Goal: Task Accomplishment & Management: Manage account settings

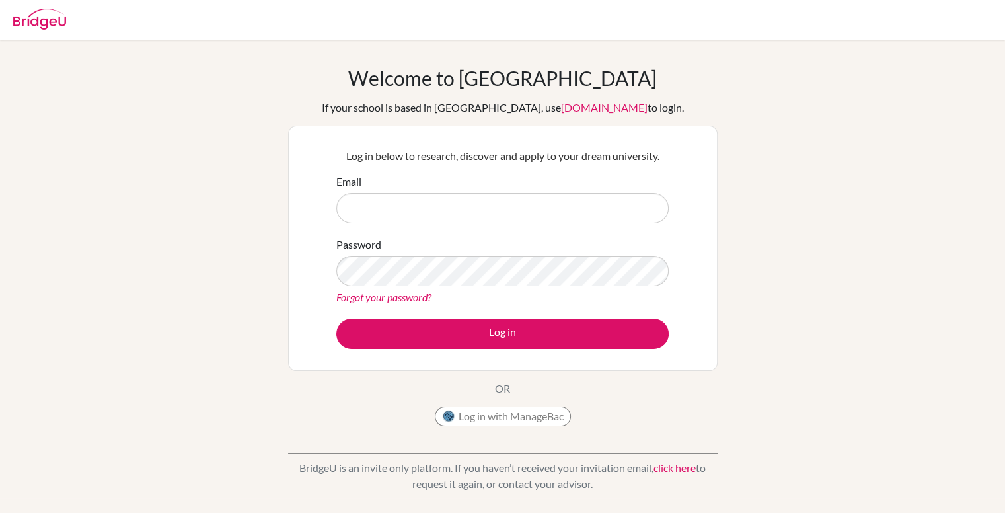
click at [477, 207] on input "Email" at bounding box center [502, 208] width 332 height 30
type input "lrrm.1400@gmail.com"
click at [367, 295] on link "Forgot your password?" at bounding box center [383, 297] width 95 height 13
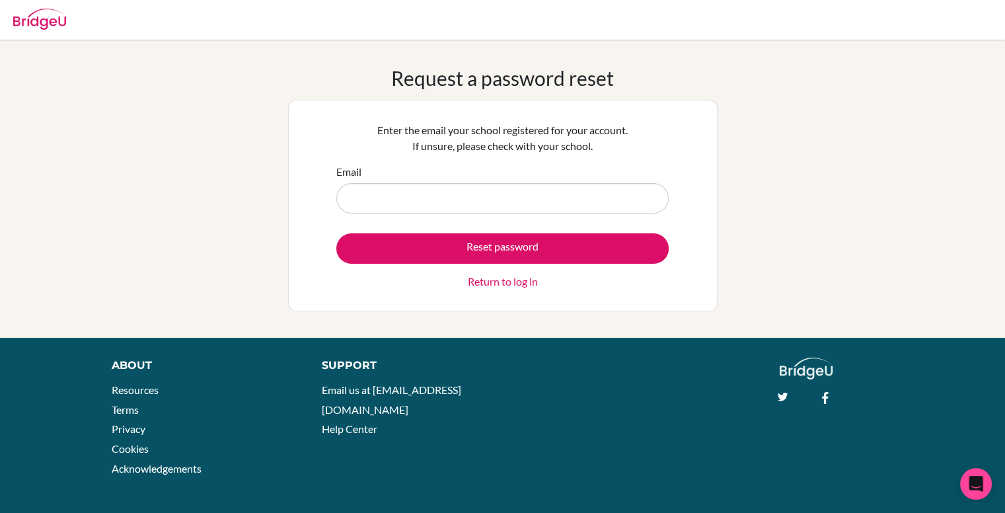
type input "[EMAIL_ADDRESS][DOMAIN_NAME]"
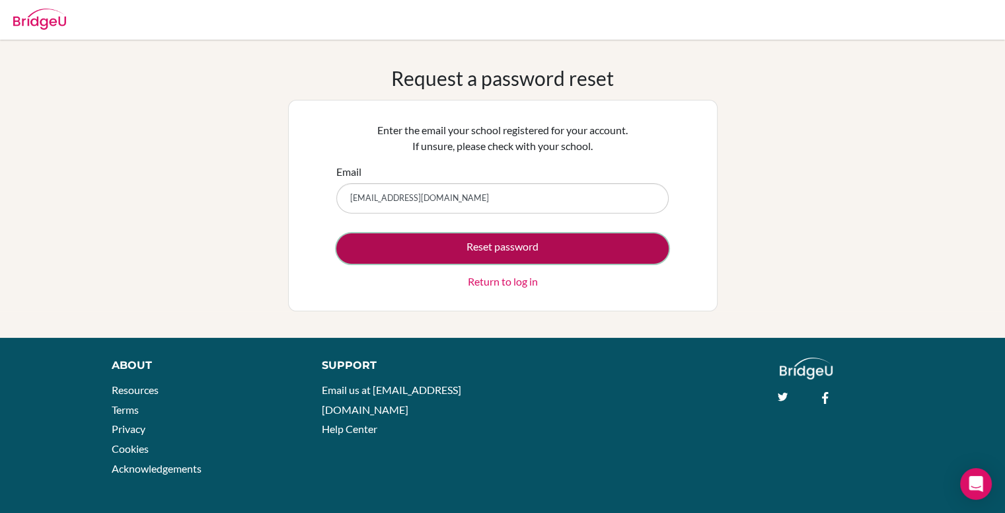
click at [469, 244] on button "Reset password" at bounding box center [502, 248] width 332 height 30
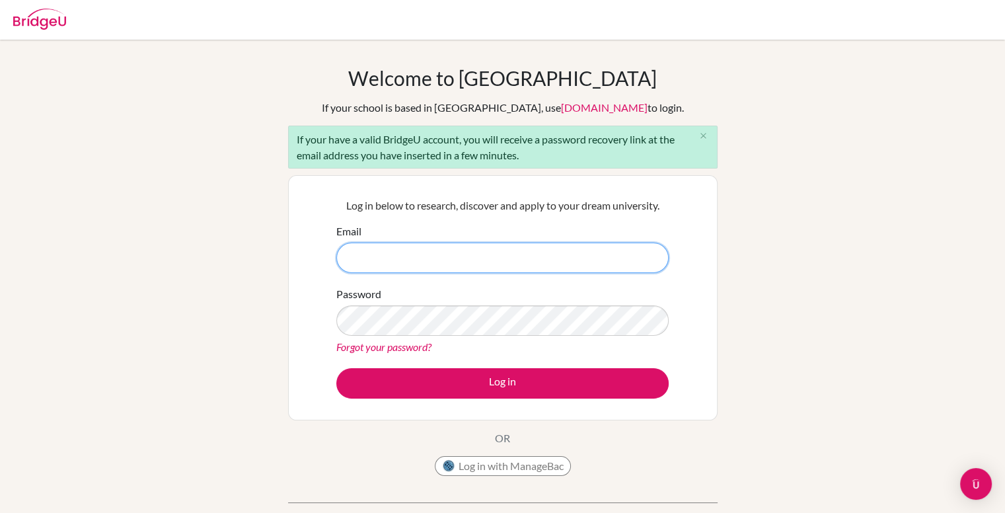
click at [428, 254] on input "Email" at bounding box center [502, 257] width 332 height 30
type input "[EMAIL_ADDRESS][DOMAIN_NAME]"
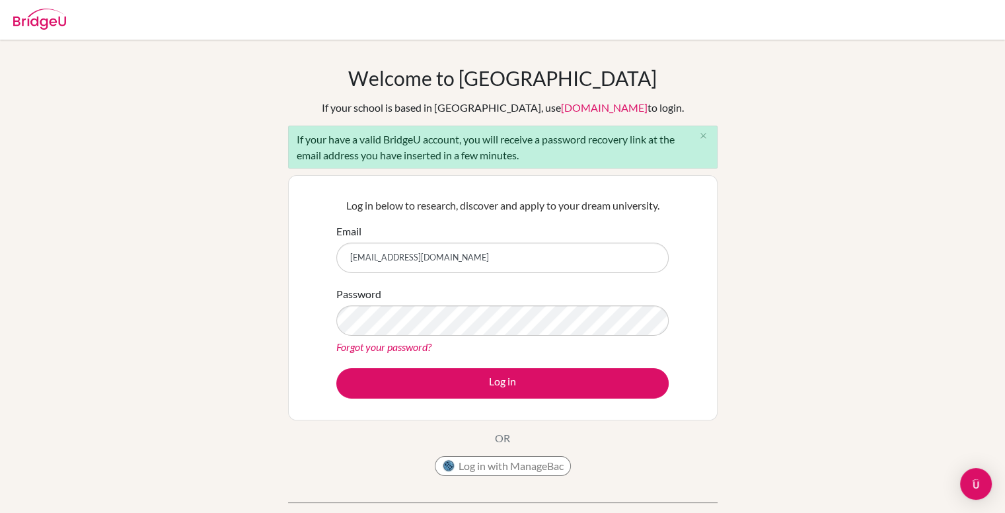
click at [409, 347] on link "Forgot your password?" at bounding box center [383, 346] width 95 height 13
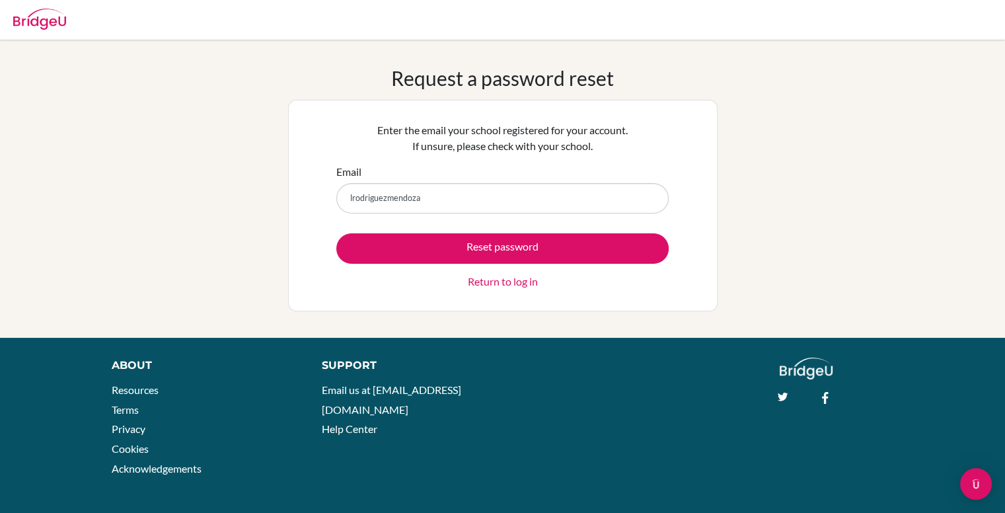
click at [475, 193] on input "lrodriguezmendoza" at bounding box center [502, 198] width 332 height 30
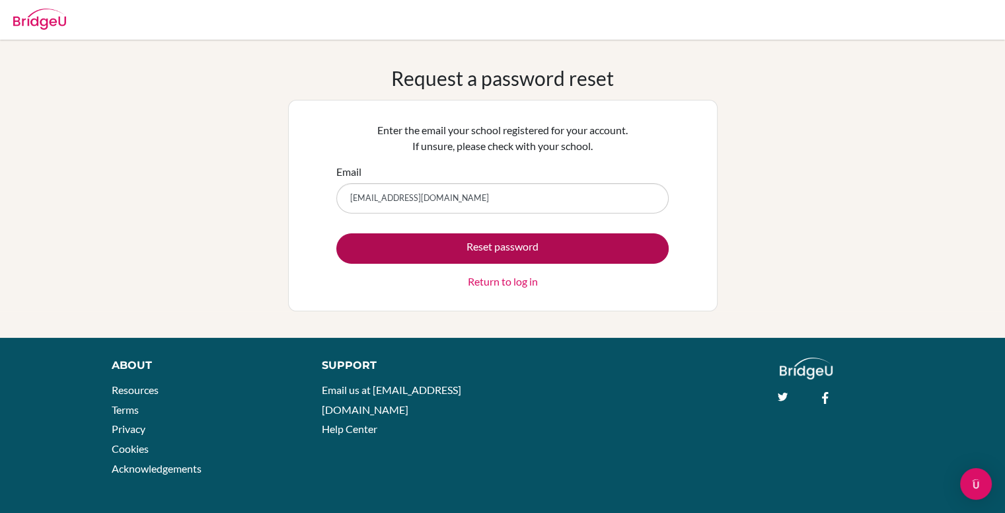
type input "[EMAIL_ADDRESS][DOMAIN_NAME]"
click at [484, 245] on button "Reset password" at bounding box center [502, 248] width 332 height 30
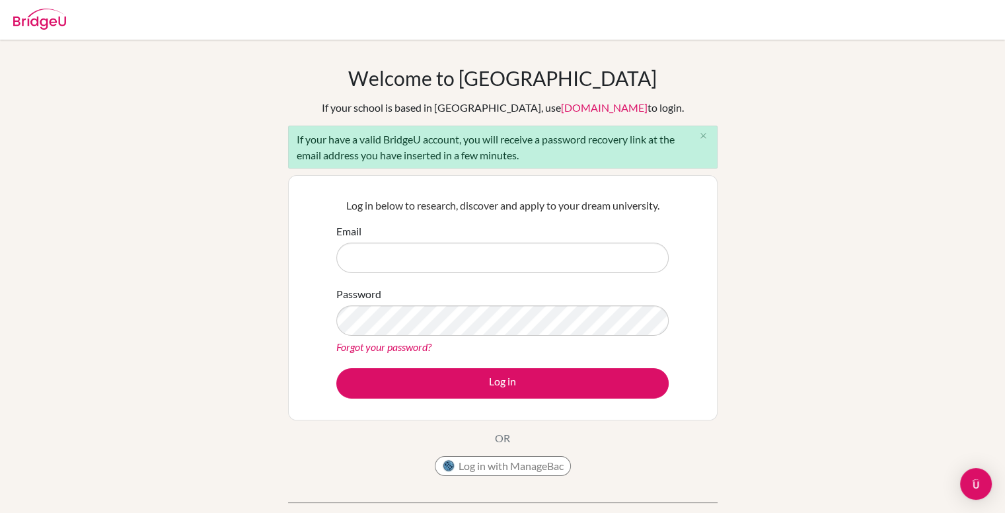
click at [396, 346] on link "Forgot your password?" at bounding box center [383, 346] width 95 height 13
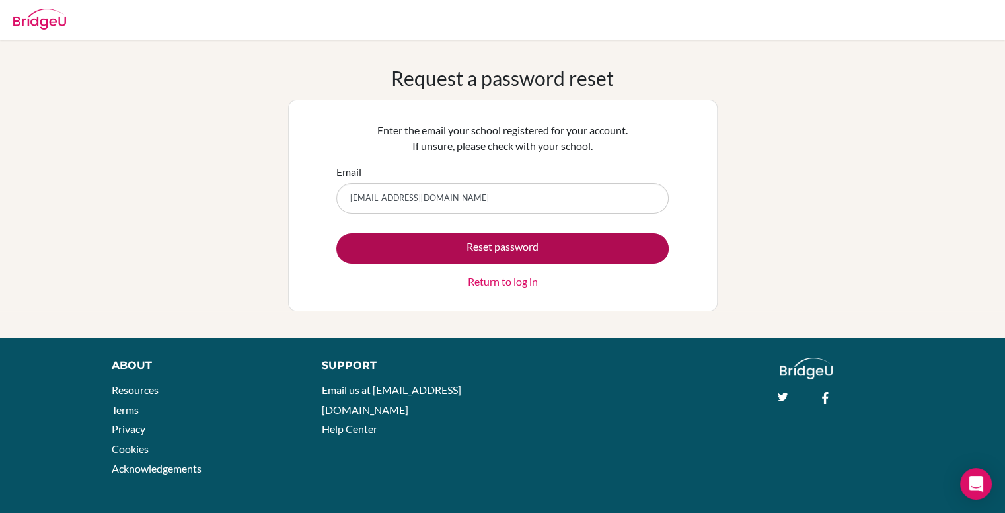
type input "lrodriguezmendoza14@gmail.com"
click at [436, 248] on button "Reset password" at bounding box center [502, 248] width 332 height 30
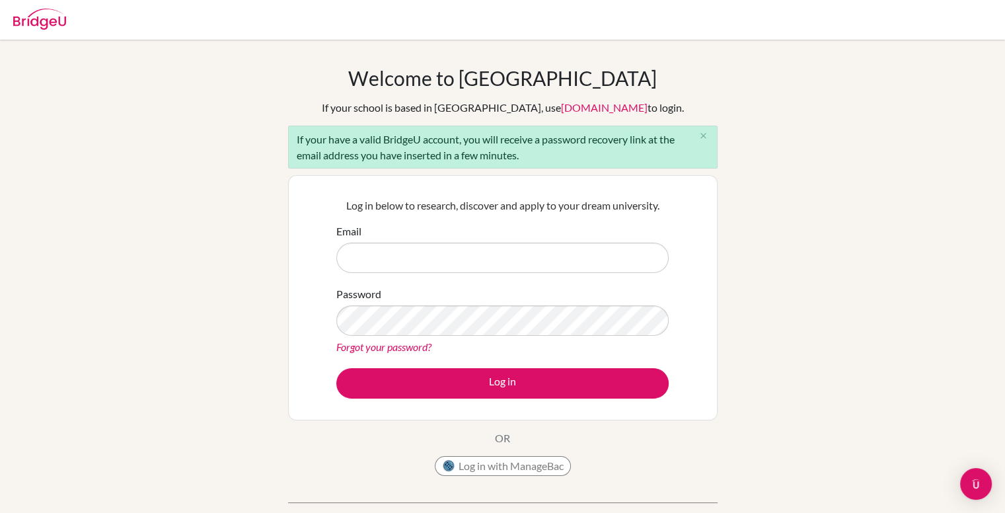
drag, startPoint x: 293, startPoint y: 136, endPoint x: 539, endPoint y: 159, distance: 247.5
click at [539, 159] on div "If your have a valid BridgeU account, you will receive a password recovery link…" at bounding box center [502, 147] width 429 height 43
copy div "If your have a valid BridgeU account, you will receive a password recovery link…"
click at [429, 252] on input "Email" at bounding box center [502, 257] width 332 height 30
click at [383, 352] on link "Forgot your password?" at bounding box center [383, 346] width 95 height 13
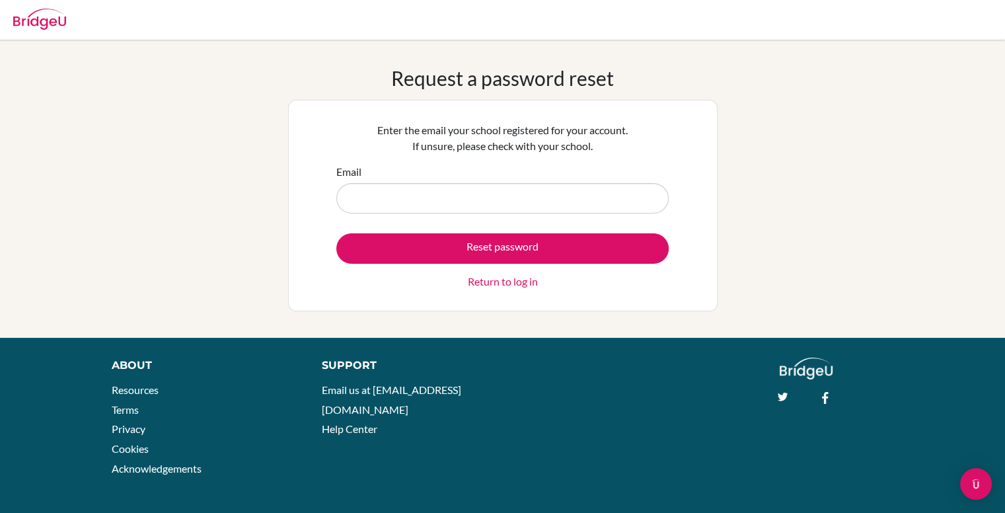
type input "[EMAIL_ADDRESS][DOMAIN_NAME]"
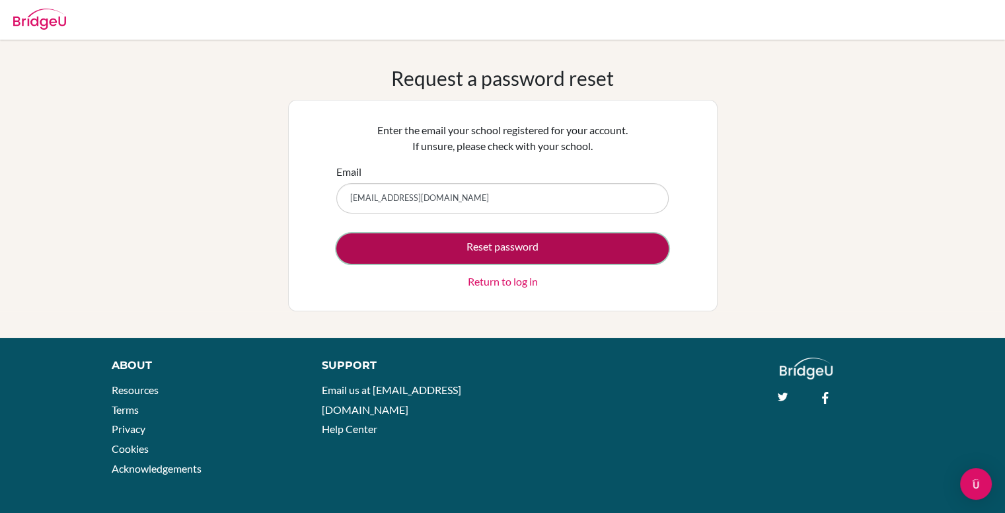
click at [464, 244] on button "Reset password" at bounding box center [502, 248] width 332 height 30
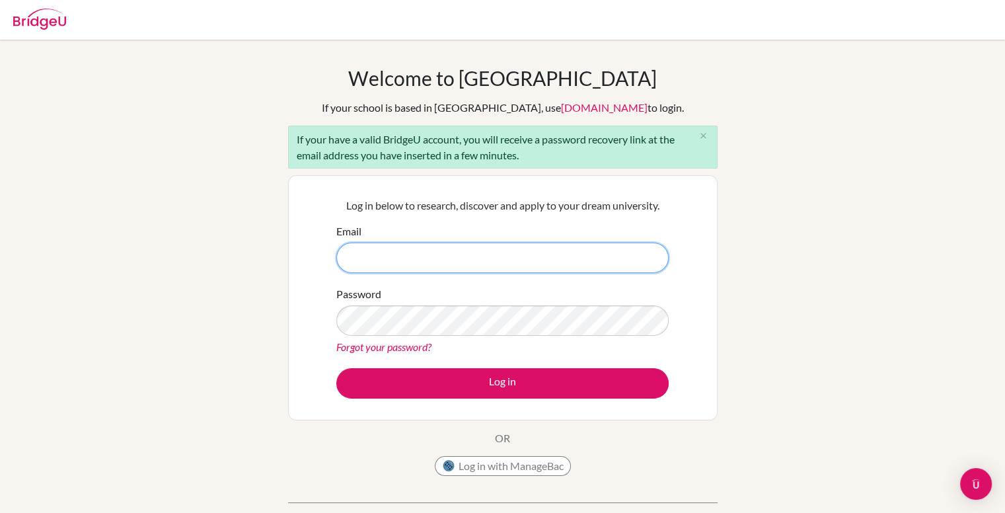
click at [388, 264] on input "Email" at bounding box center [502, 257] width 332 height 30
click at [452, 259] on input "Email" at bounding box center [502, 257] width 332 height 30
type input "[EMAIL_ADDRESS][DOMAIN_NAME]"
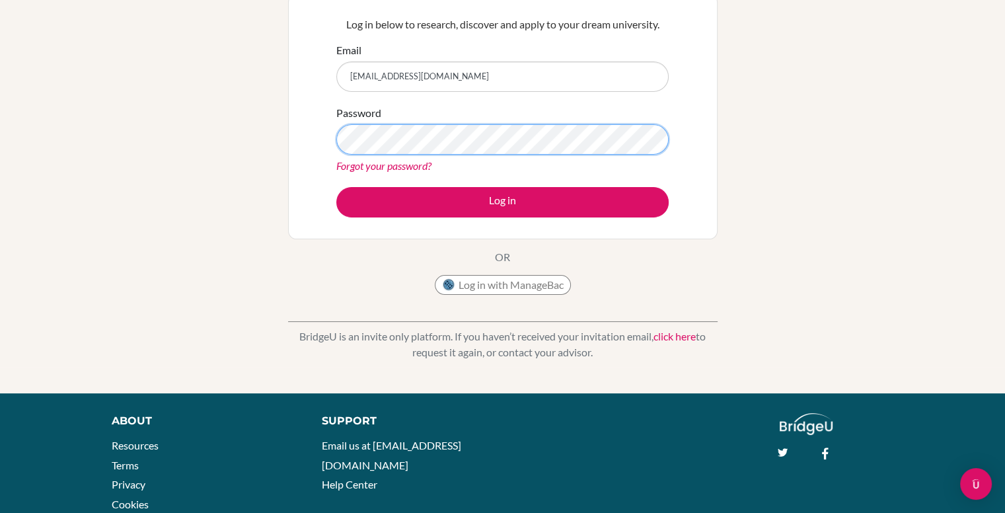
scroll to position [182, 0]
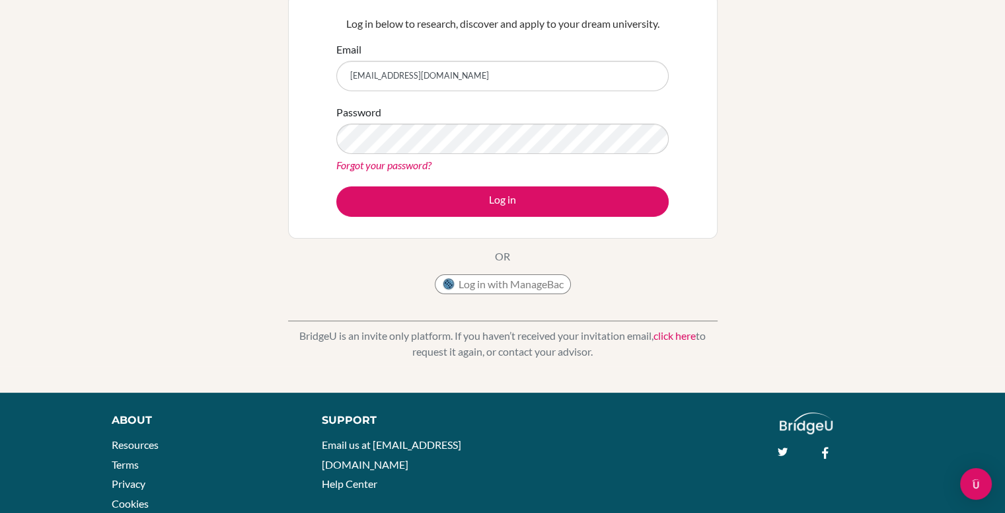
click at [675, 334] on link "click here" at bounding box center [674, 335] width 42 height 13
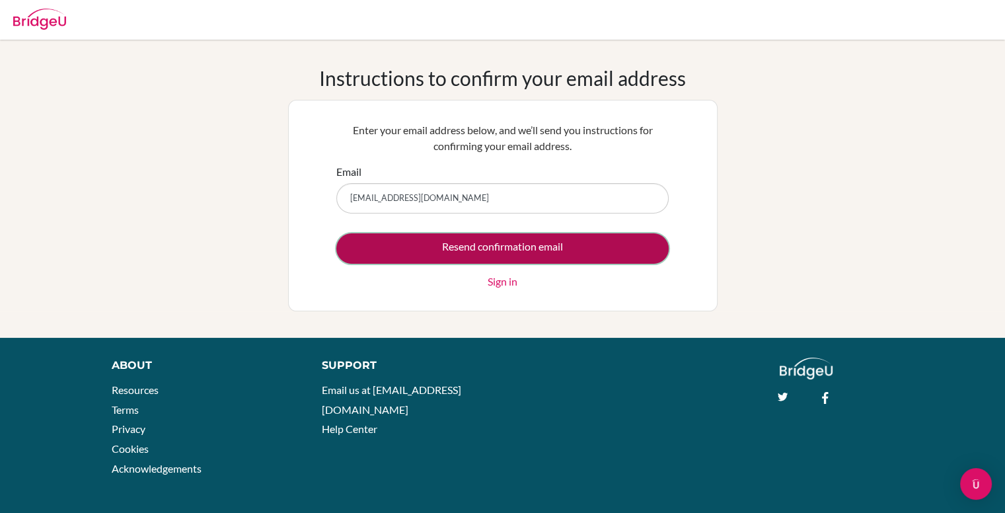
click at [515, 239] on input "Resend confirmation email" at bounding box center [502, 248] width 332 height 30
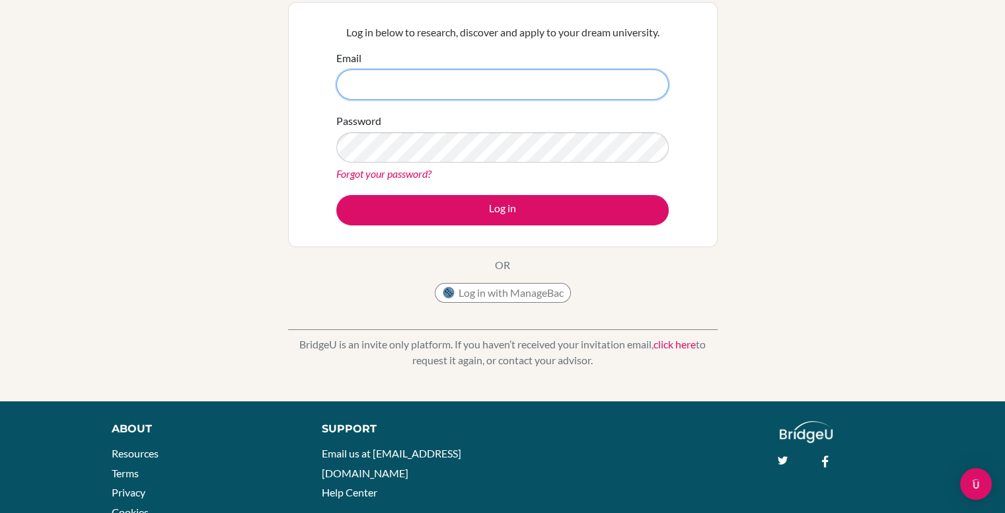
scroll to position [182, 0]
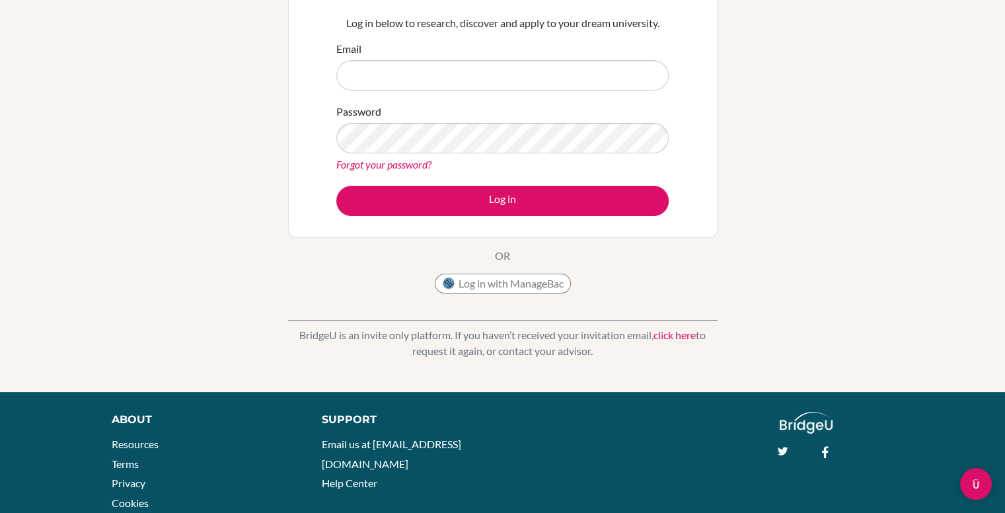
click at [682, 336] on link "click here" at bounding box center [674, 334] width 42 height 13
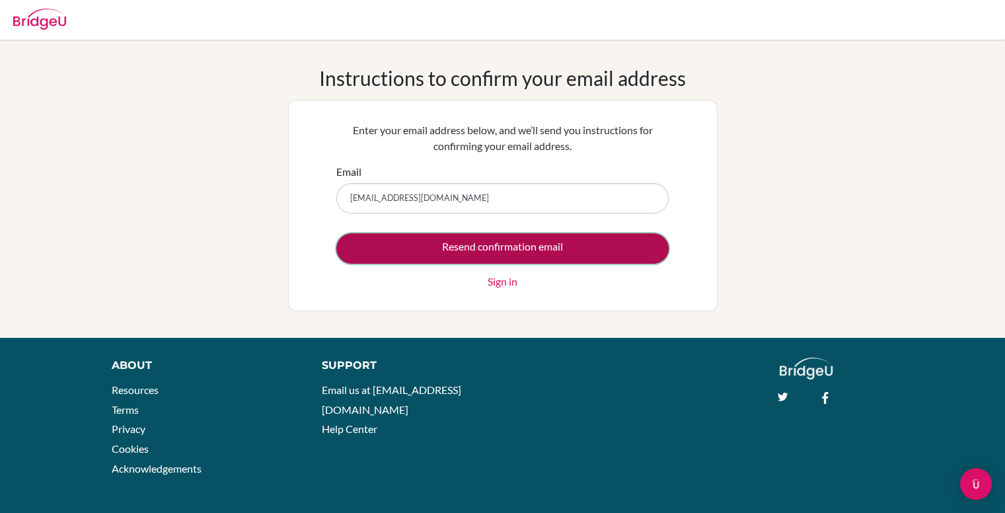
click at [441, 252] on input "Resend confirmation email" at bounding box center [502, 248] width 332 height 30
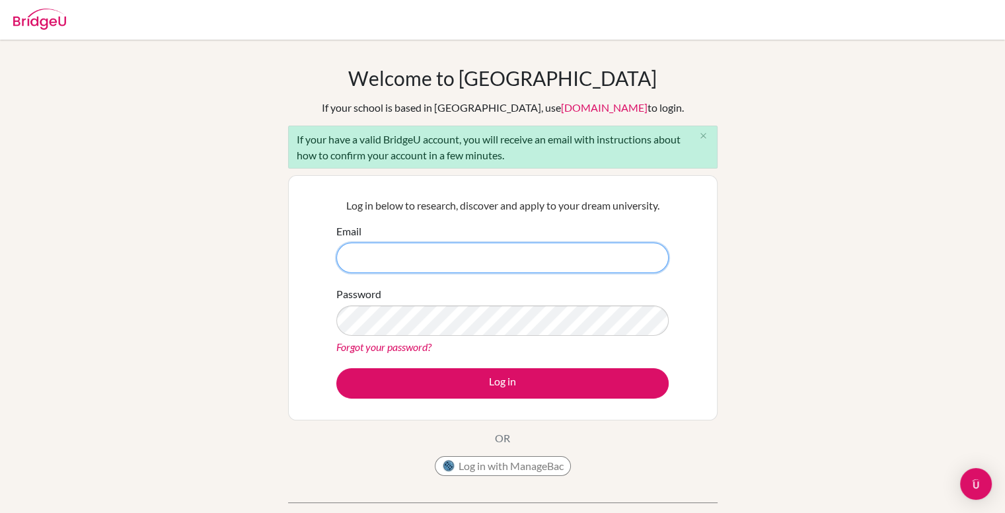
click at [381, 254] on input "Email" at bounding box center [502, 257] width 332 height 30
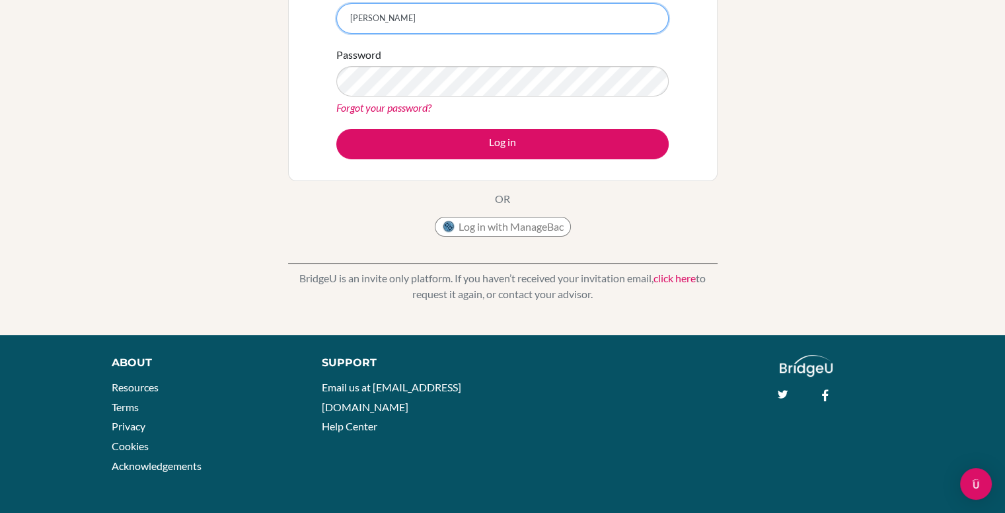
scroll to position [240, 0]
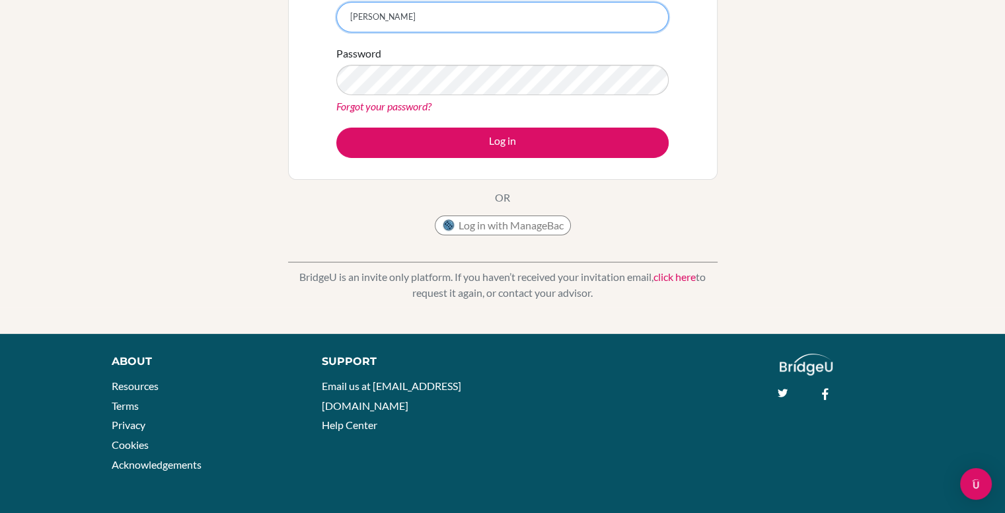
type input "[PERSON_NAME]"
click at [679, 275] on link "click here" at bounding box center [674, 276] width 42 height 13
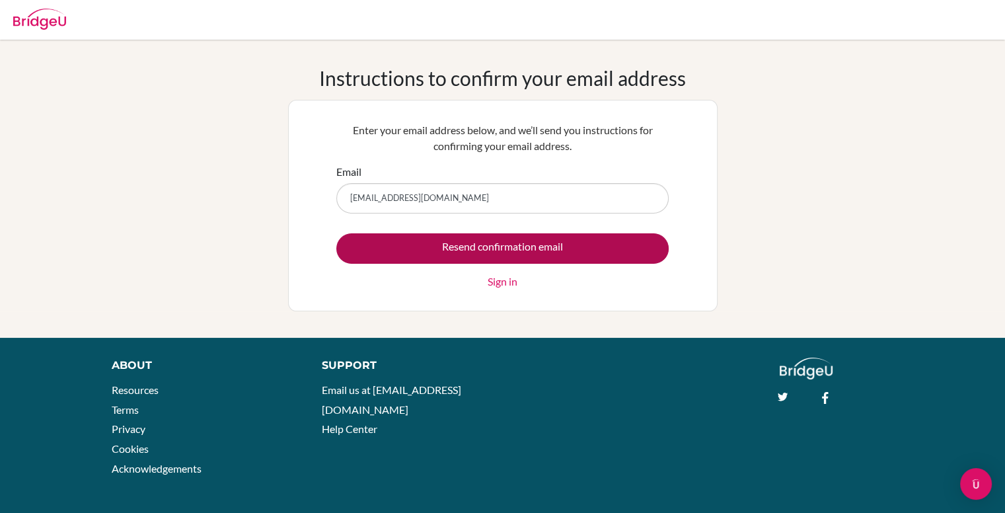
type input "leahrodriguezmendoza@gmail.com"
click at [463, 244] on input "Resend confirmation email" at bounding box center [502, 248] width 332 height 30
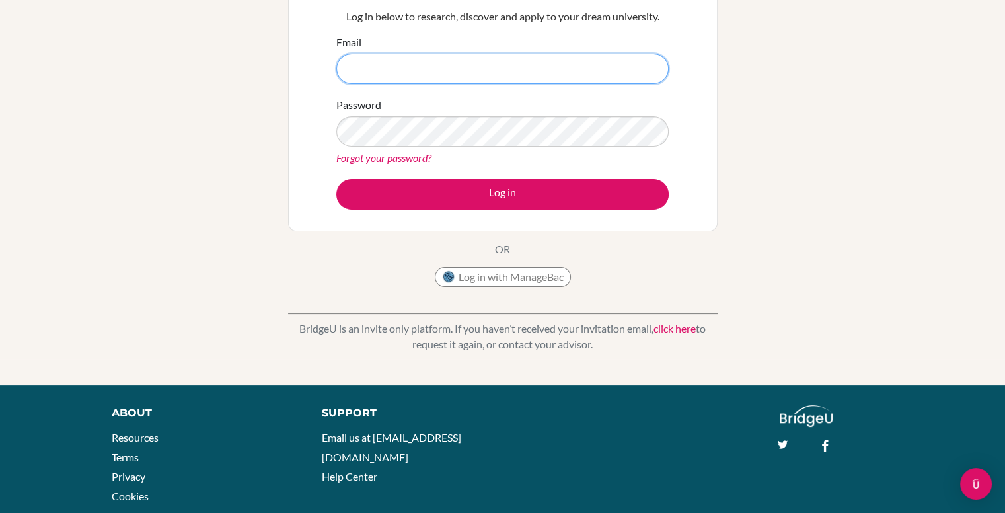
scroll to position [219, 0]
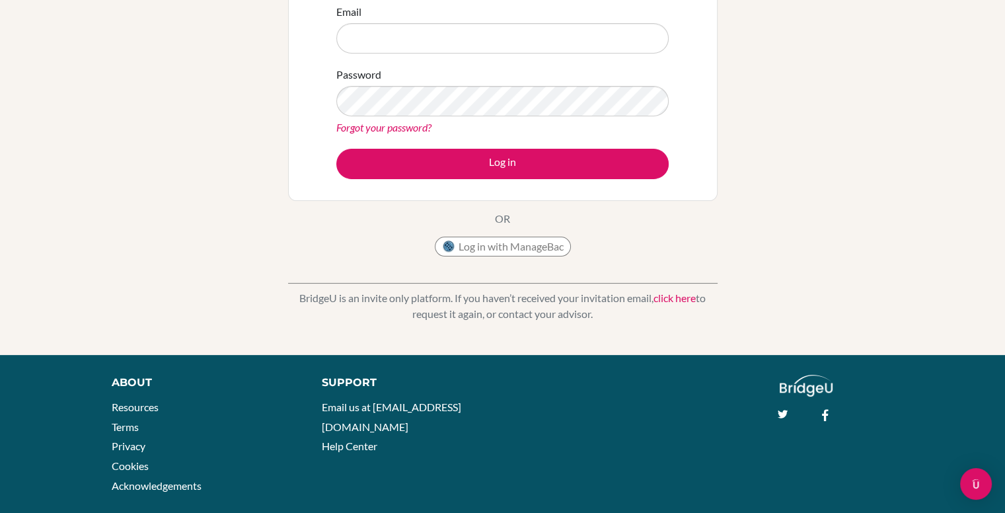
click at [669, 294] on link "click here" at bounding box center [674, 297] width 42 height 13
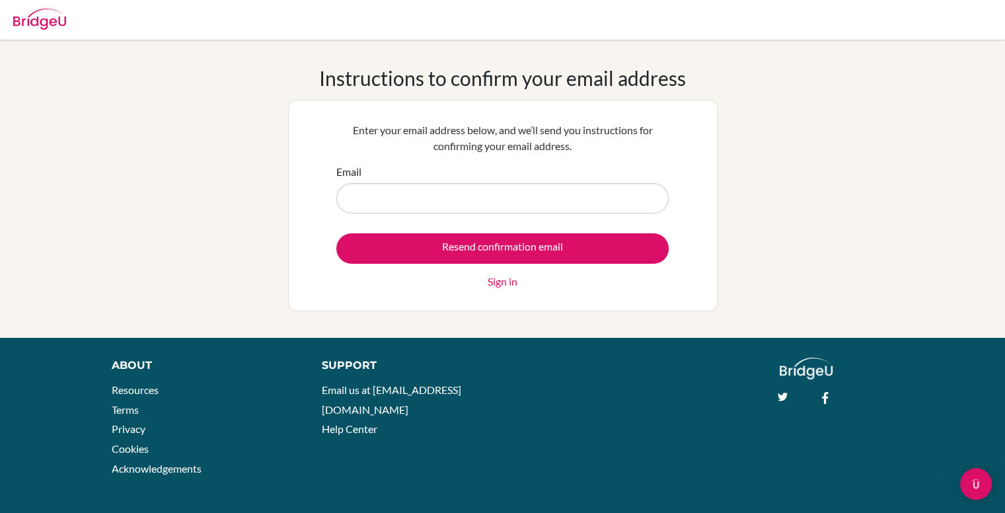
click at [756, 190] on div "Instructions to confirm your email address Enter your email address below, and …" at bounding box center [502, 188] width 1005 height 245
click at [495, 282] on link "Sign in" at bounding box center [503, 282] width 30 height 16
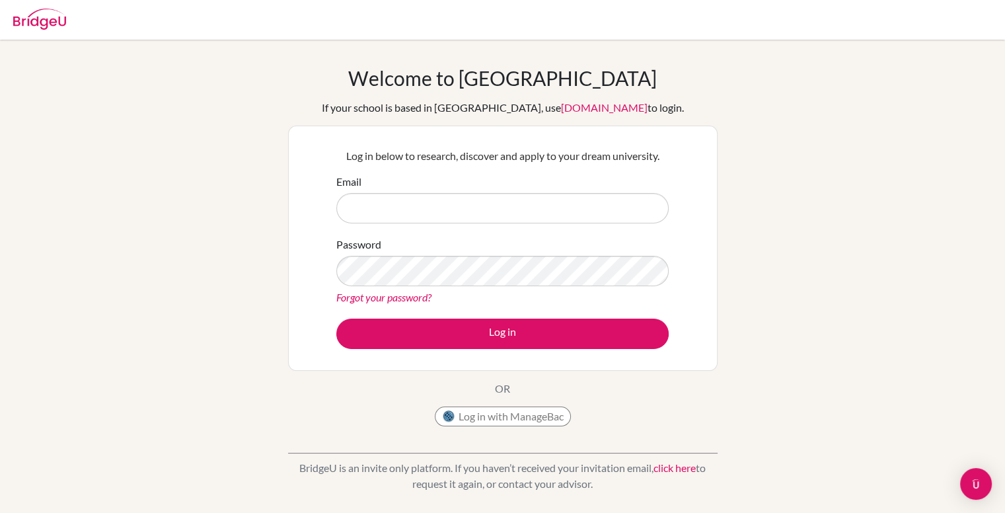
drag, startPoint x: 0, startPoint y: 0, endPoint x: 460, endPoint y: 198, distance: 501.3
click at [460, 198] on input "Email" at bounding box center [502, 208] width 332 height 30
type input "[EMAIL_ADDRESS][DOMAIN_NAME]"
click at [682, 468] on link "click here" at bounding box center [674, 467] width 42 height 13
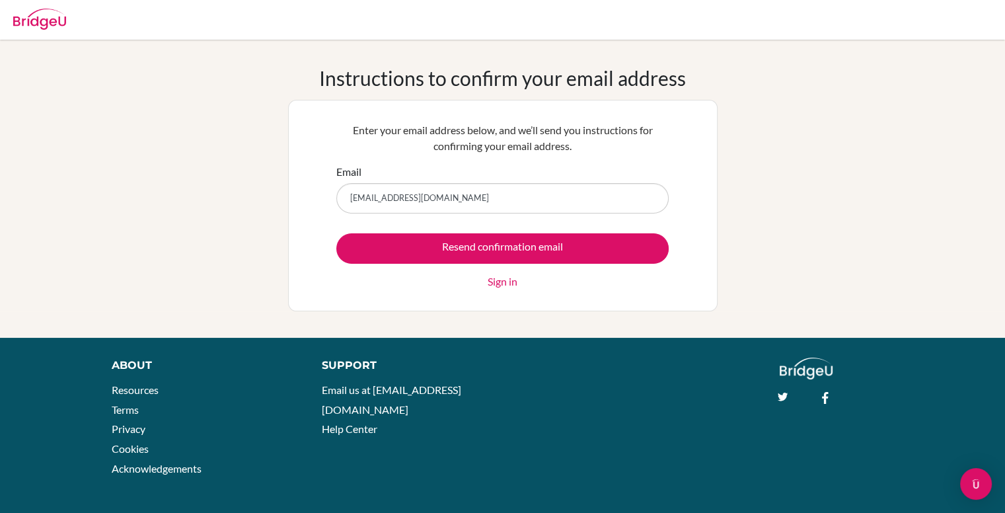
click at [465, 196] on input "[EMAIL_ADDRESS][DOMAIN_NAME]" at bounding box center [502, 198] width 332 height 30
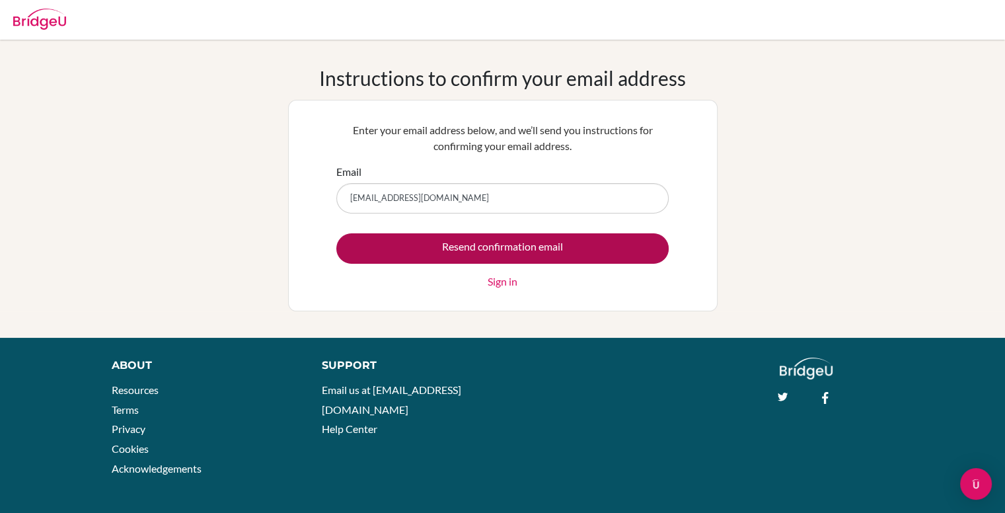
type input "[EMAIL_ADDRESS][DOMAIN_NAME]"
click at [481, 246] on input "Resend confirmation email" at bounding box center [502, 248] width 332 height 30
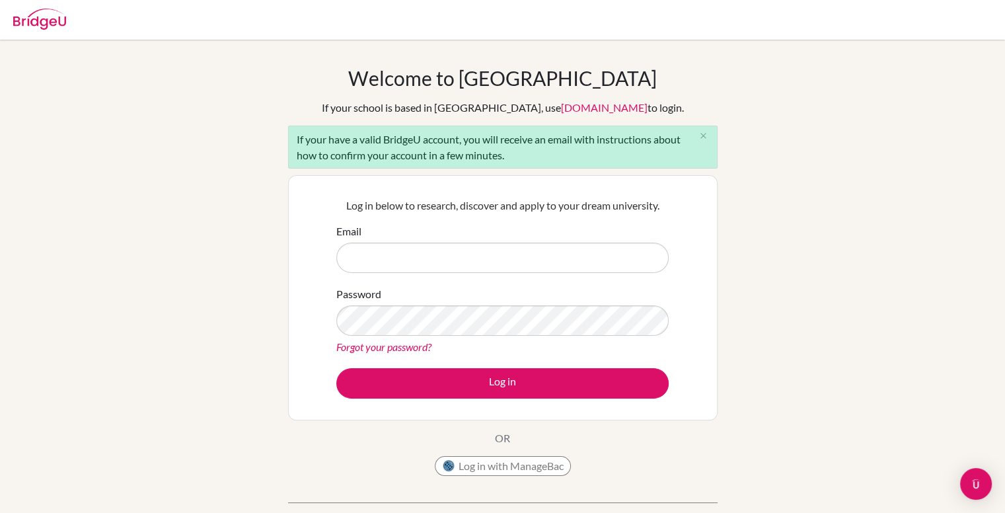
click at [413, 257] on input "Email" at bounding box center [502, 257] width 332 height 30
type input "[EMAIL_ADDRESS][DOMAIN_NAME]"
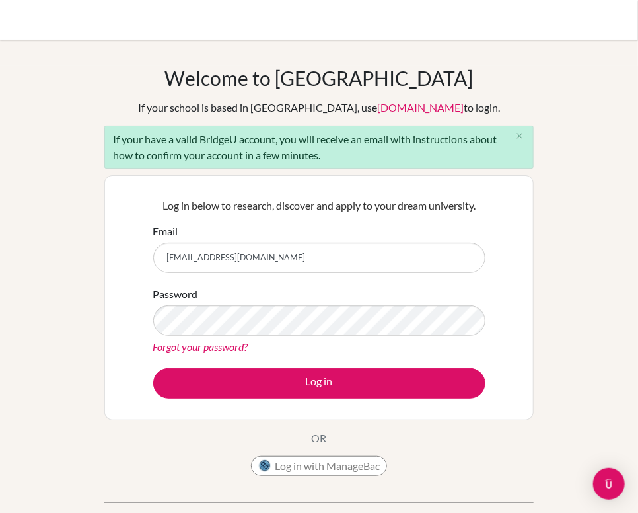
click at [589, 288] on div "Welcome to BridgeU If your school is based in China, use app.bridge-u.com.cn to…" at bounding box center [319, 307] width 638 height 482
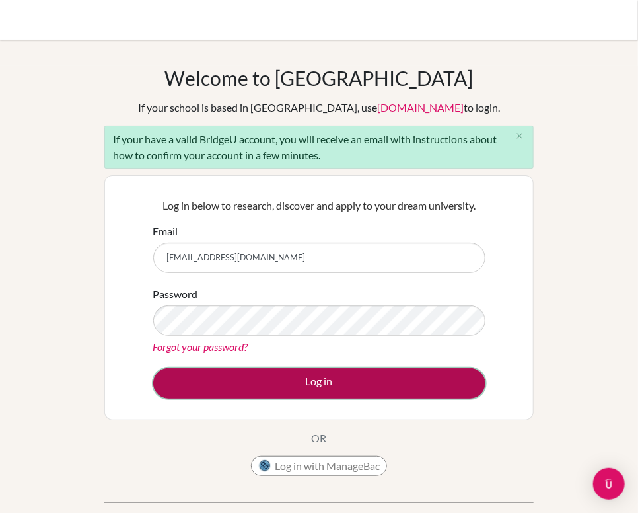
click at [353, 389] on button "Log in" at bounding box center [319, 383] width 332 height 30
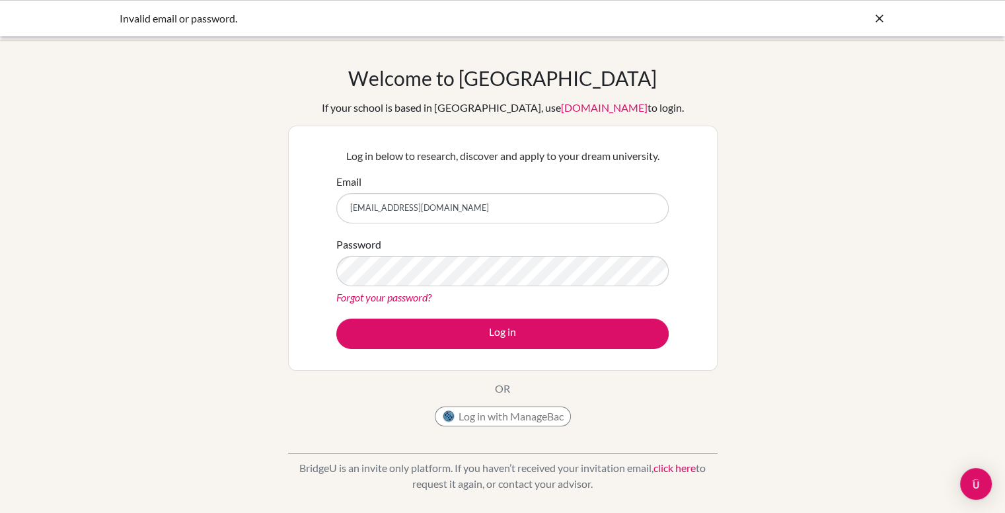
click at [413, 294] on link "Forgot your password?" at bounding box center [383, 297] width 95 height 13
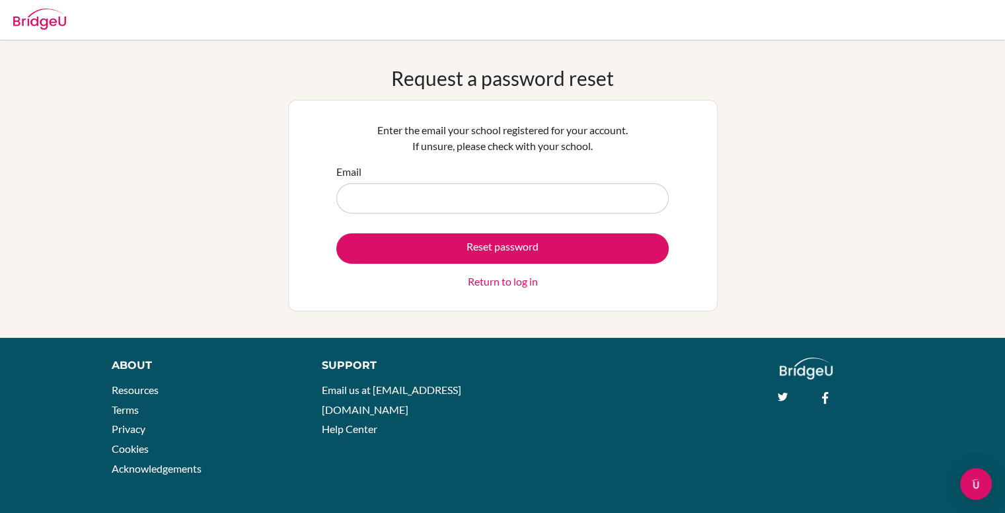
type input "[EMAIL_ADDRESS][DOMAIN_NAME]"
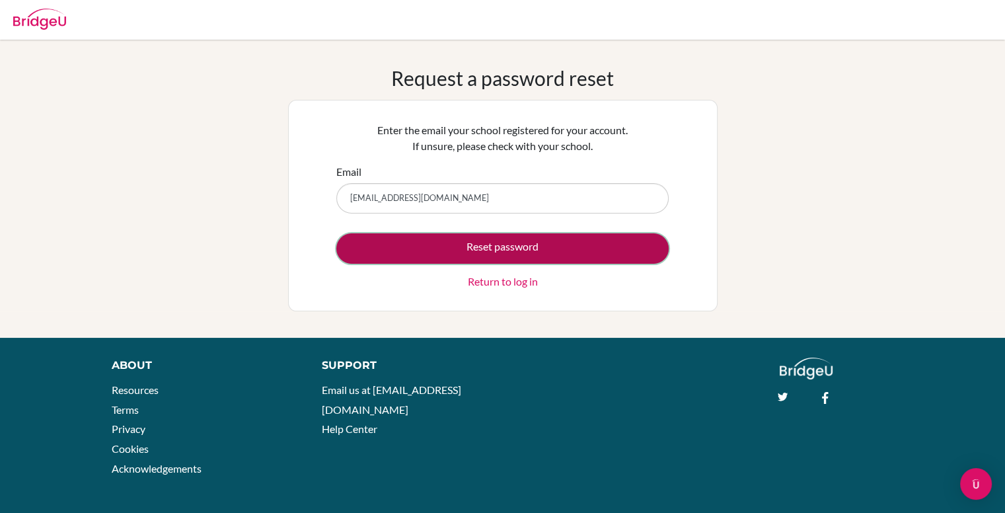
click at [443, 241] on button "Reset password" at bounding box center [502, 248] width 332 height 30
